Goal: Task Accomplishment & Management: Use online tool/utility

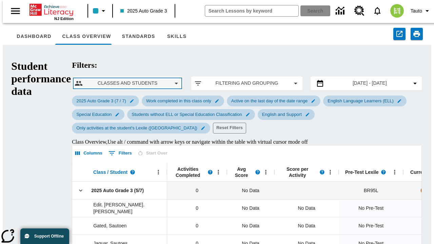
click at [88, 80] on span "Classes and Students" at bounding box center [127, 83] width 79 height 7
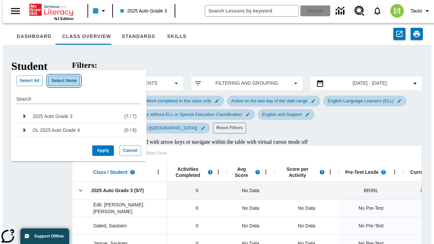
click at [60, 81] on button "Select None" at bounding box center [64, 81] width 32 height 11
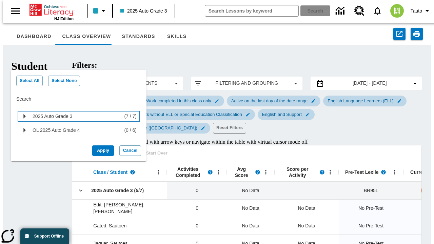
click at [76, 116] on div "2025 Auto Grade 3" at bounding box center [77, 116] width 89 height 11
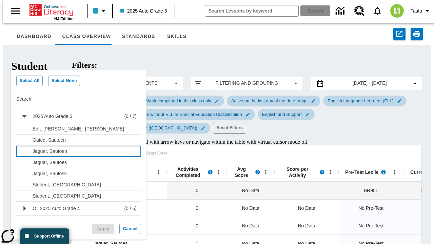
click at [81, 151] on p "Jaguar, Sautoen" at bounding box center [83, 151] width 100 height 7
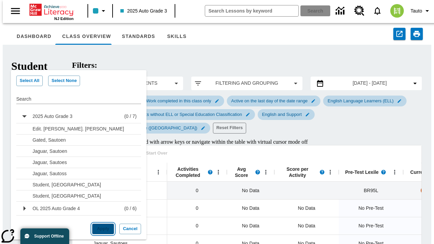
click at [100, 229] on button "Apply" at bounding box center [103, 229] width 22 height 11
